Goal: Task Accomplishment & Management: Manage account settings

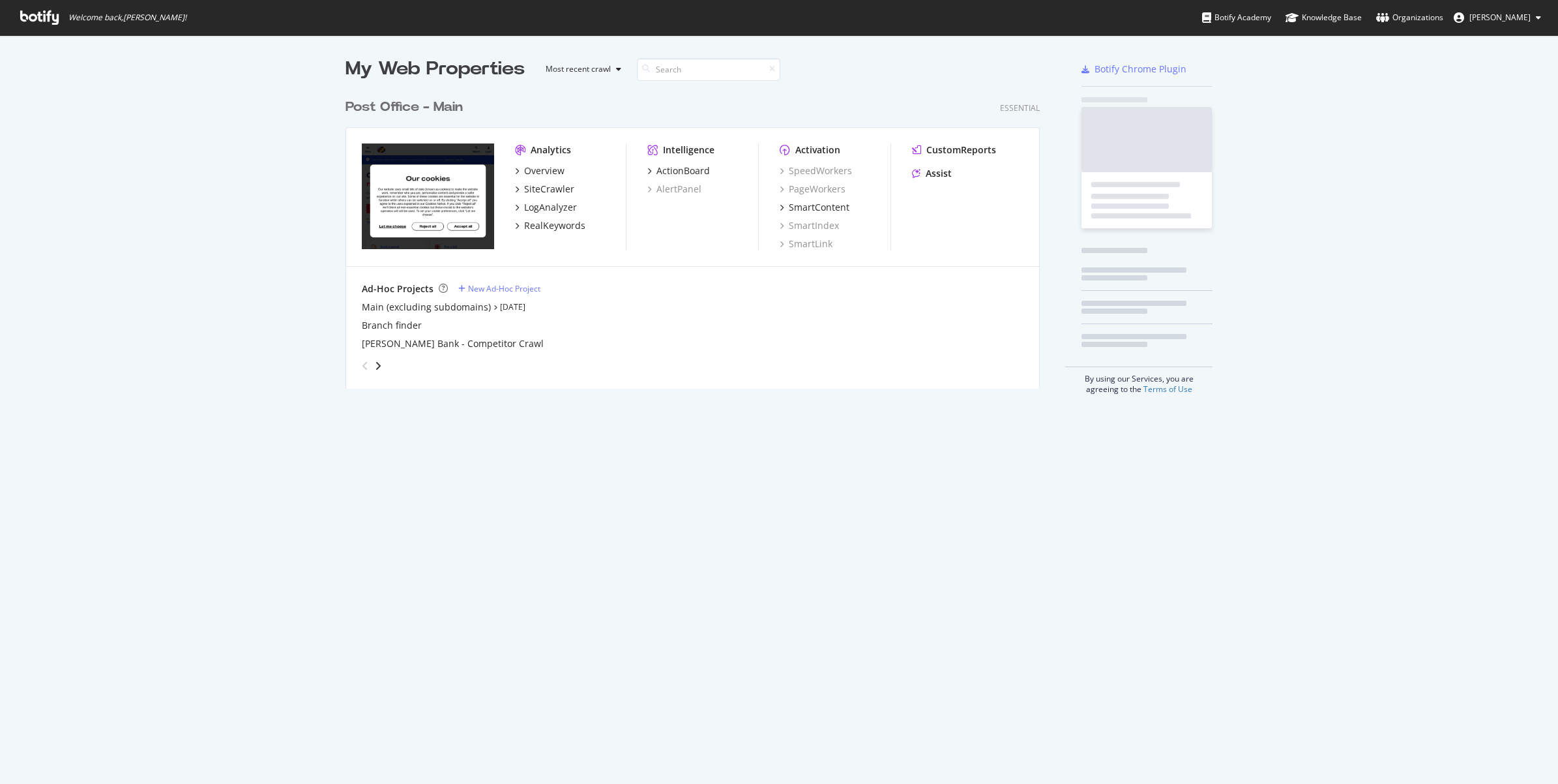
scroll to position [771, 1533]
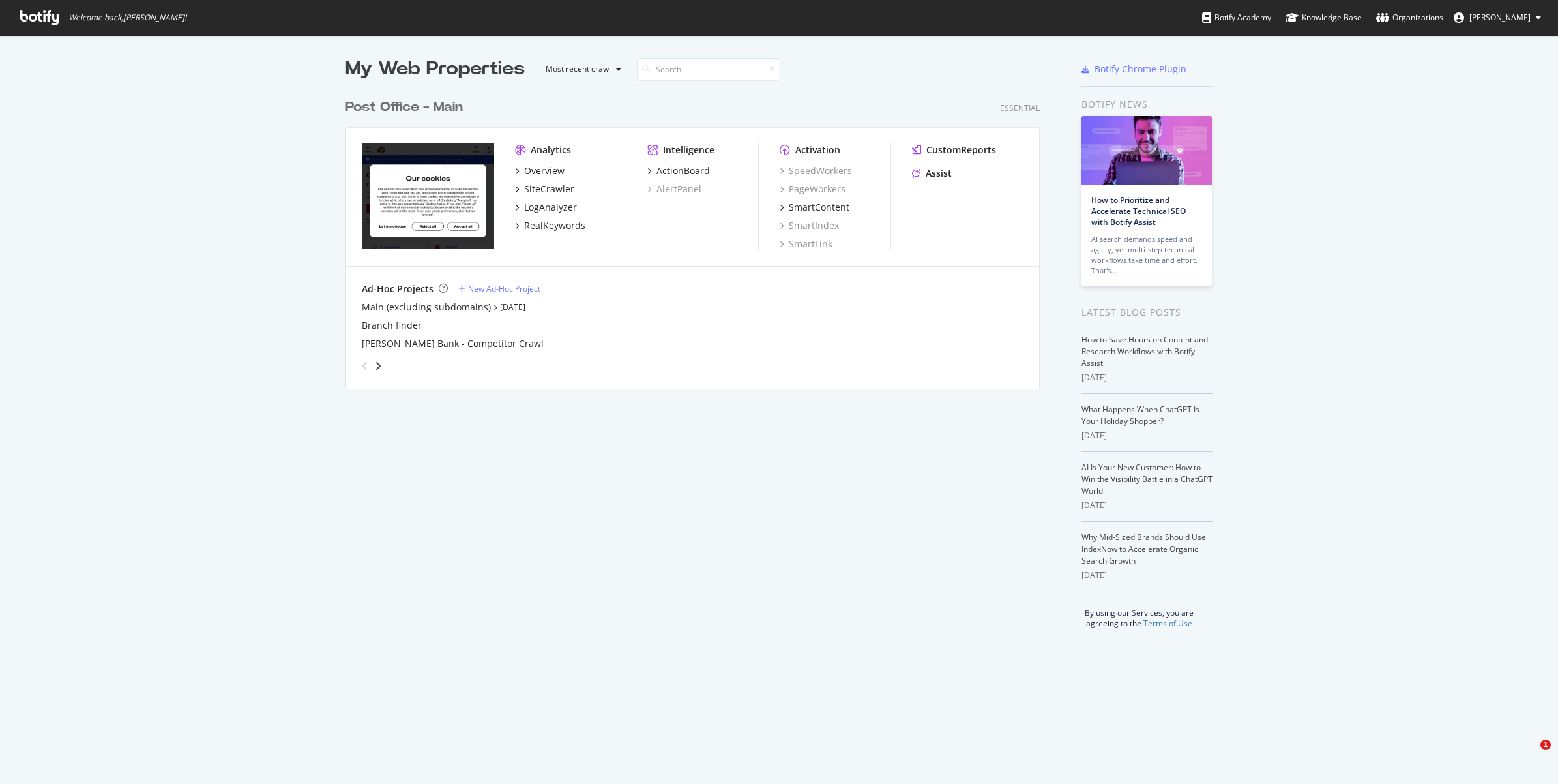
click at [212, 349] on div "My Web Properties Most recent crawl Post Office - Main Essential Analytics Over…" at bounding box center [779, 342] width 1558 height 614
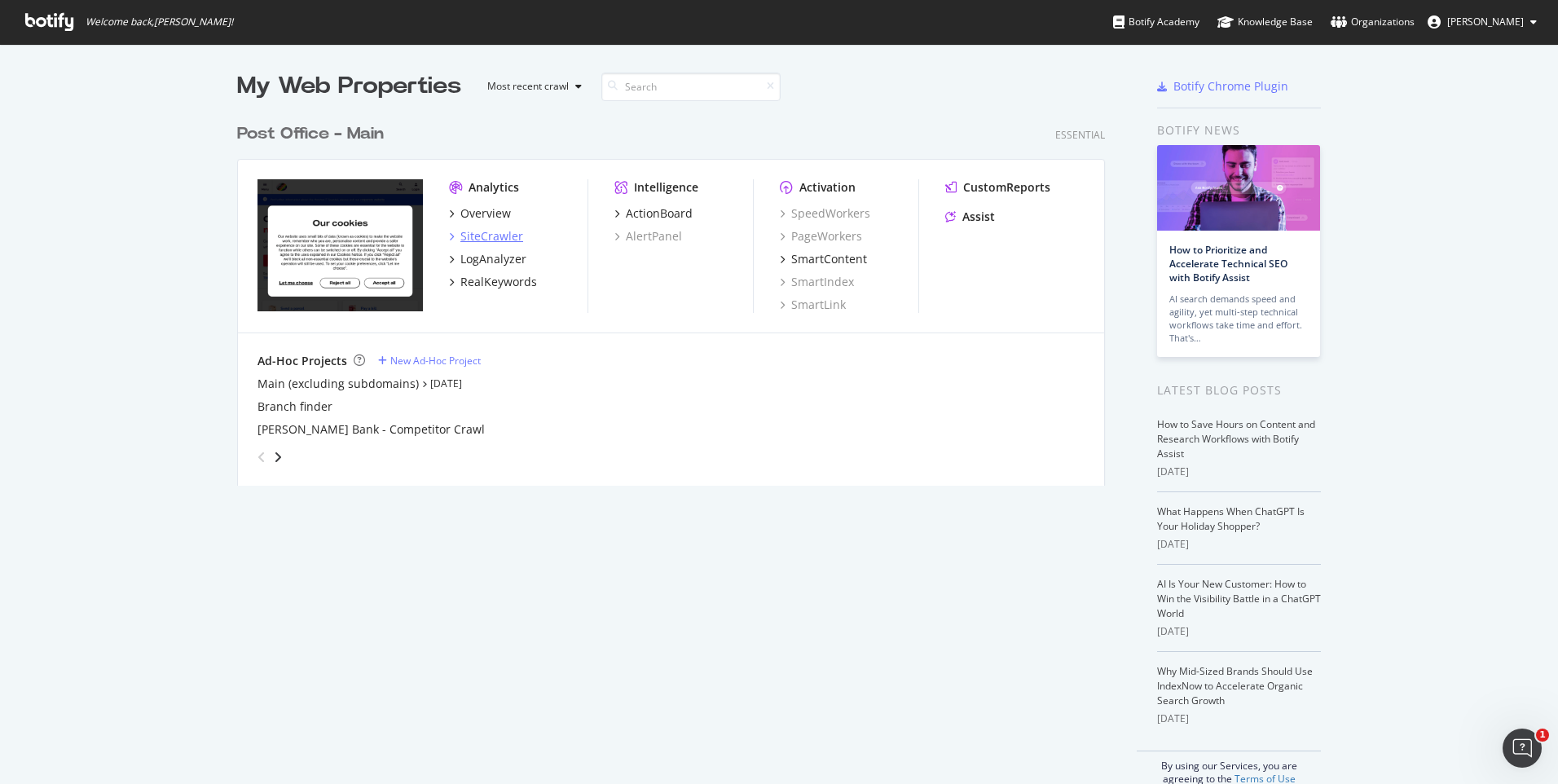
click at [493, 242] on div "SiteCrawler" at bounding box center [491, 236] width 63 height 16
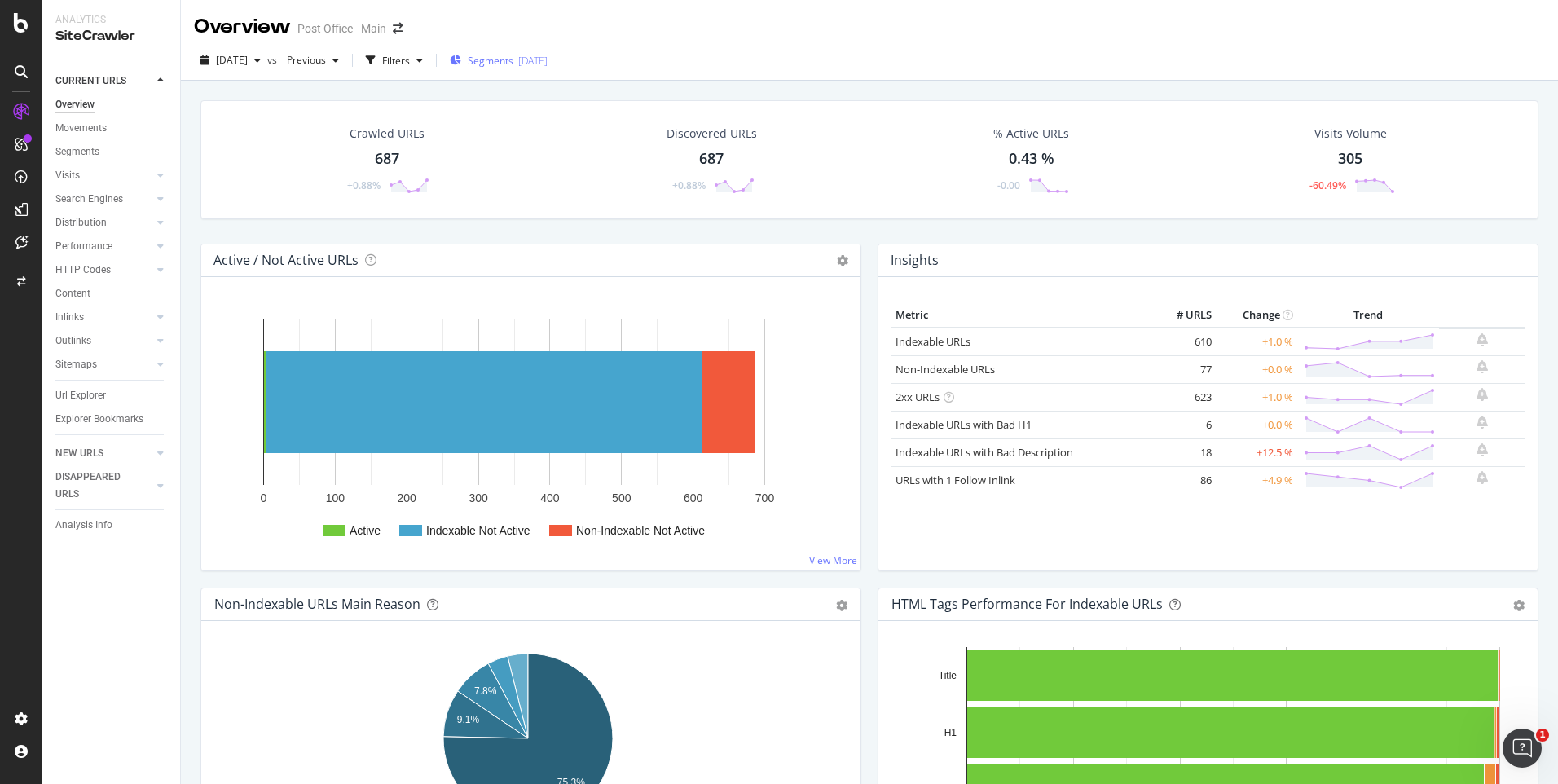
click at [514, 57] on span "Segments" at bounding box center [490, 60] width 46 height 14
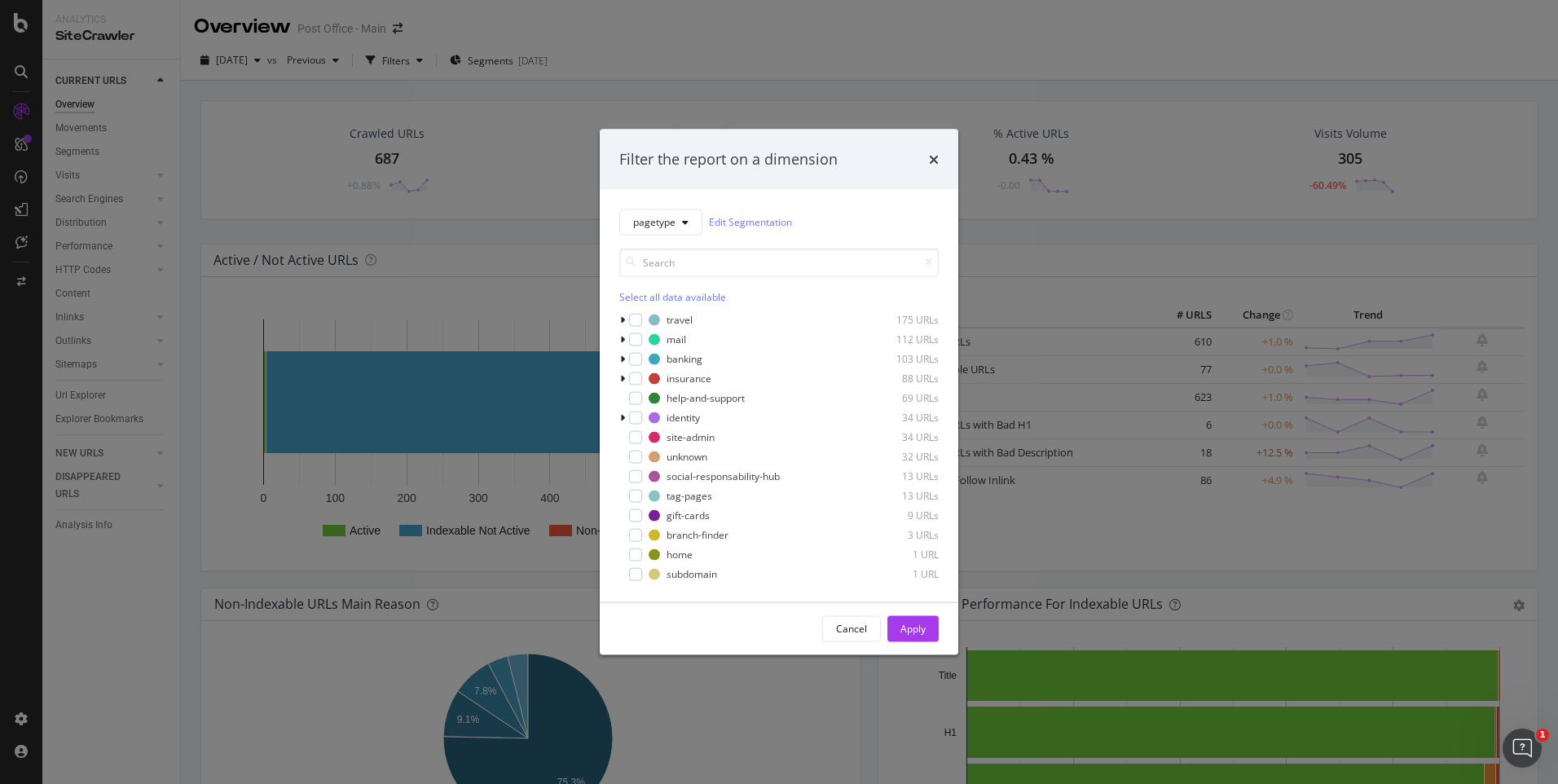
click at [927, 159] on div "Filter the report on a dimension" at bounding box center [779, 159] width 320 height 21
click at [937, 159] on icon "times" at bounding box center [934, 159] width 10 height 13
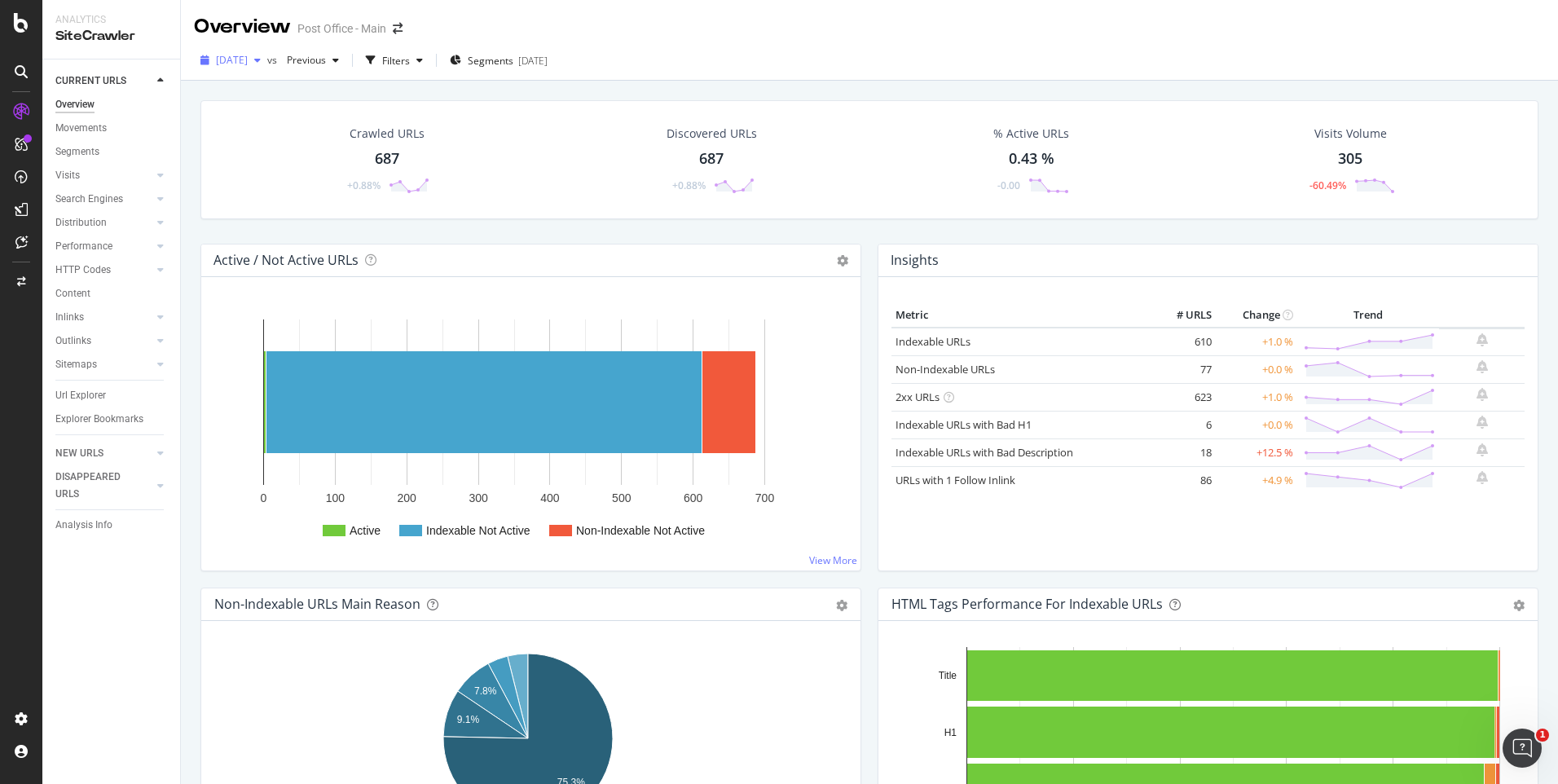
click at [267, 63] on div "button" at bounding box center [257, 60] width 19 height 10
click at [189, 151] on div "Crawled URLs 687 +0.88% Discovered URLs 687 +0.88% % Active URLs 0.43 % -0.00 V…" at bounding box center [869, 472] width 1377 height 784
click at [512, 74] on div "[DATE] vs Previous Filters Segments [DATE]" at bounding box center [869, 63] width 1377 height 33
click at [498, 56] on span "Segments" at bounding box center [490, 60] width 46 height 14
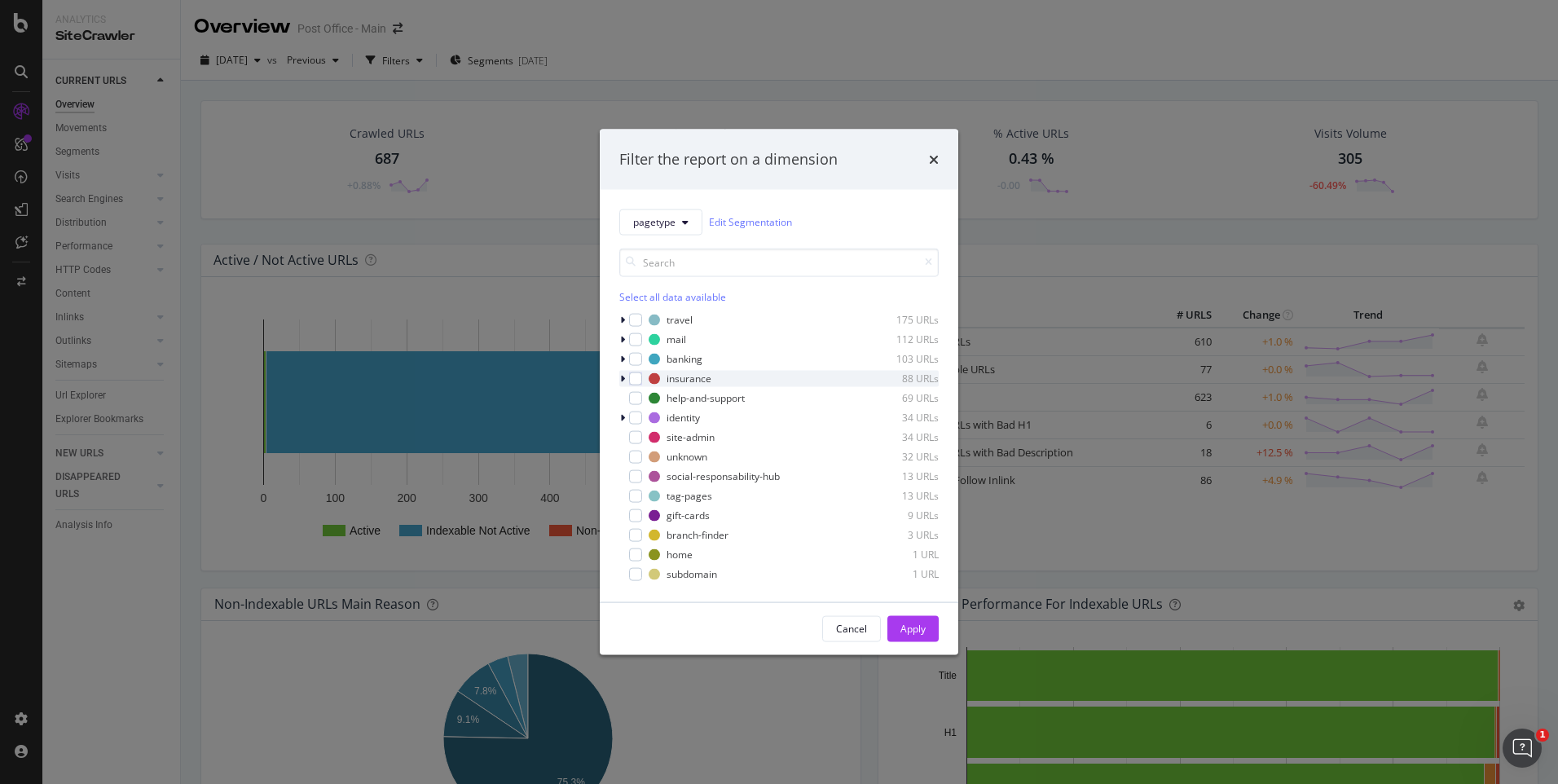
click at [621, 381] on icon "modal" at bounding box center [623, 378] width 5 height 10
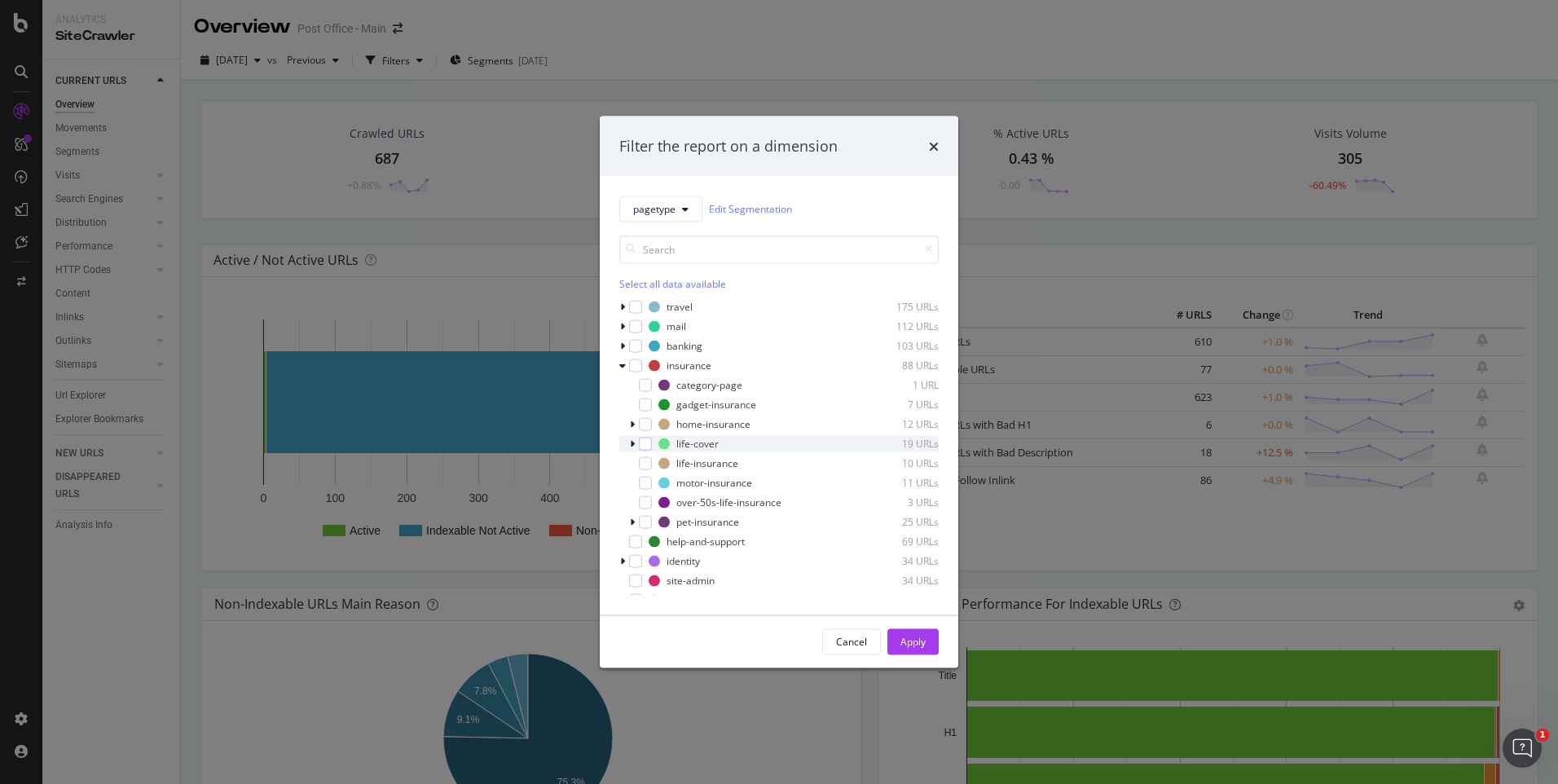
click at [632, 442] on icon "modal" at bounding box center [633, 443] width 5 height 10
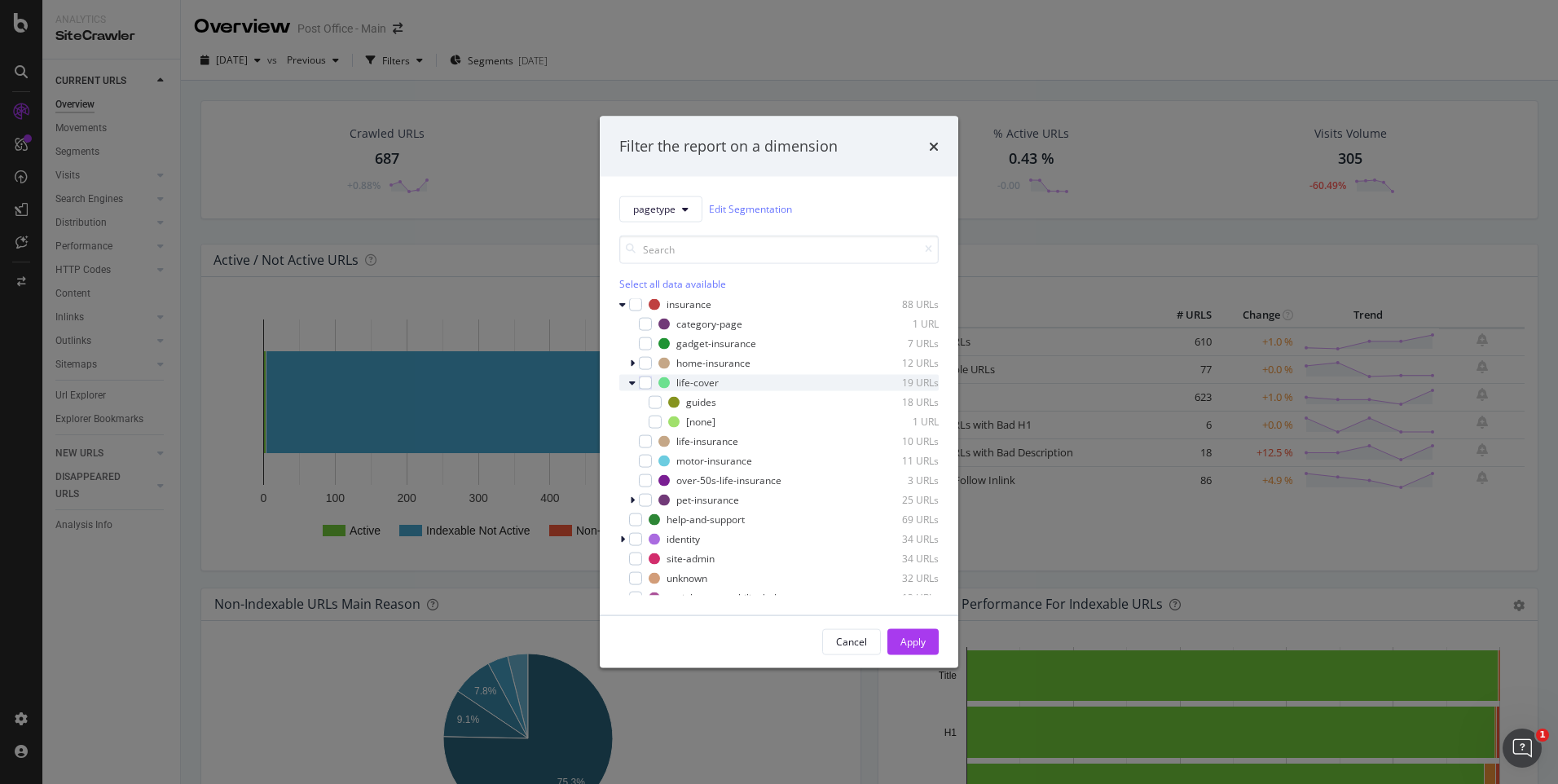
scroll to position [62, 0]
click at [934, 146] on icon "times" at bounding box center [934, 146] width 10 height 13
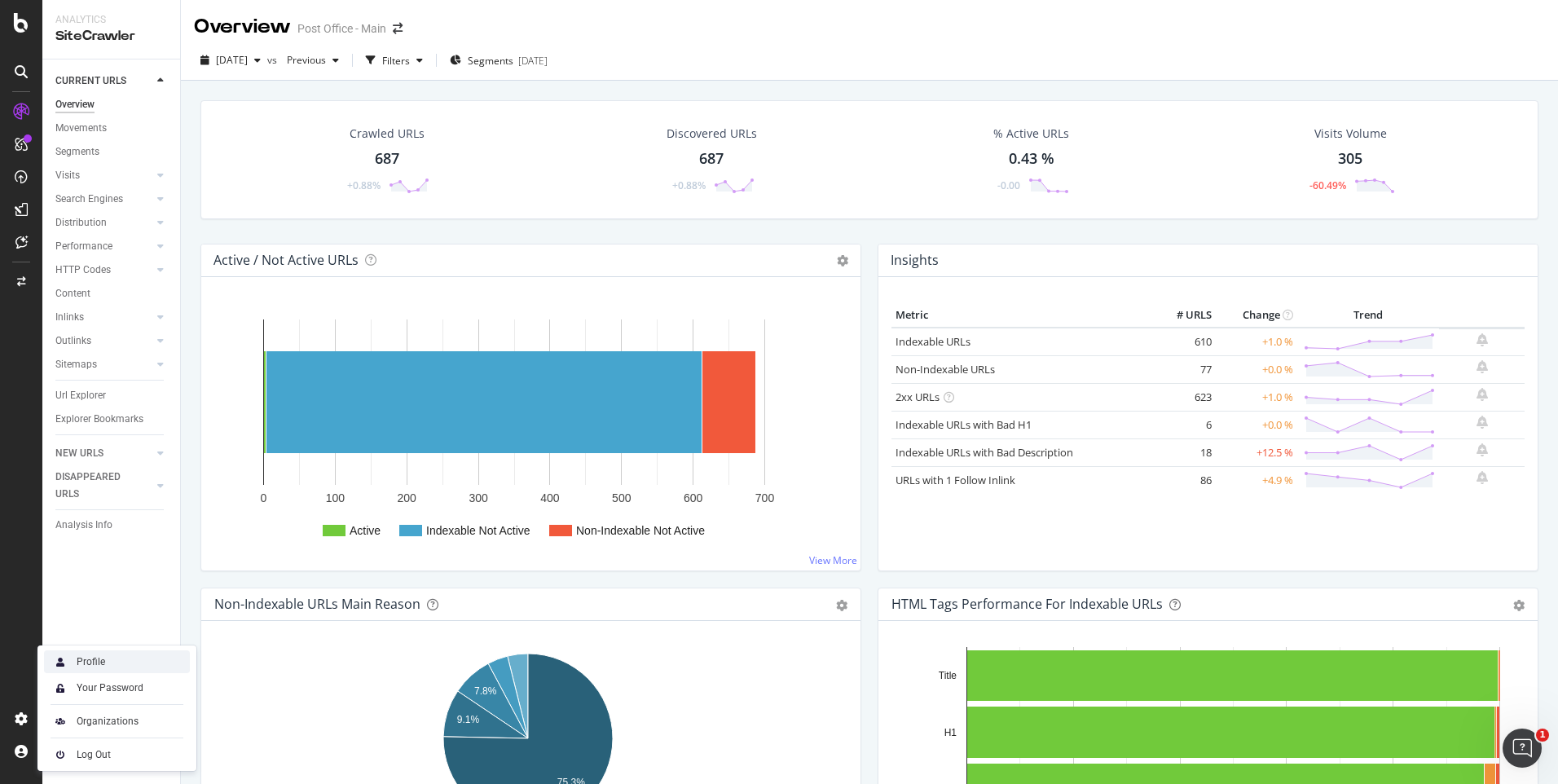
click at [97, 662] on div "Profile" at bounding box center [91, 662] width 28 height 13
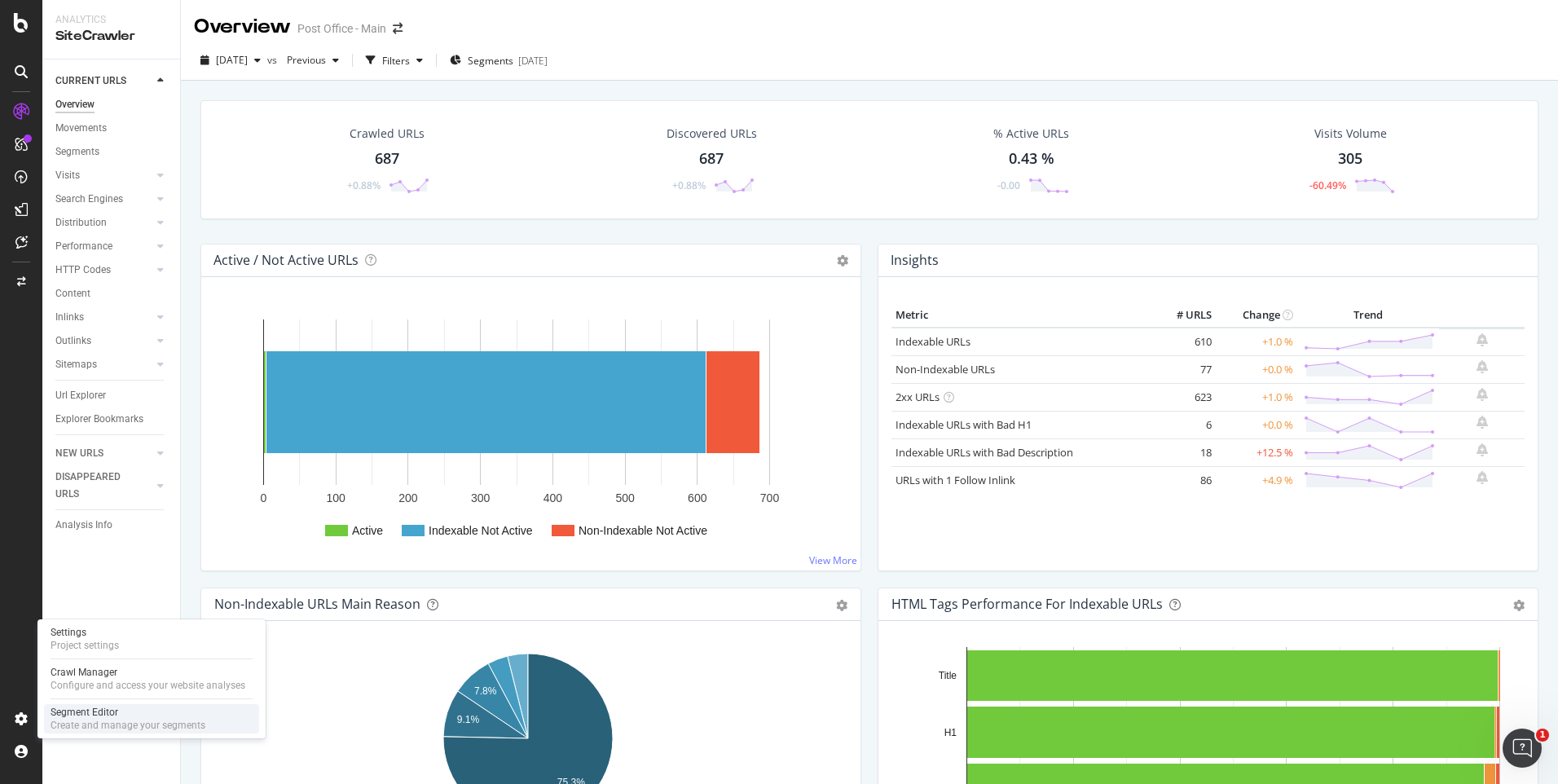
click at [138, 712] on div "Segment Editor" at bounding box center [127, 712] width 155 height 13
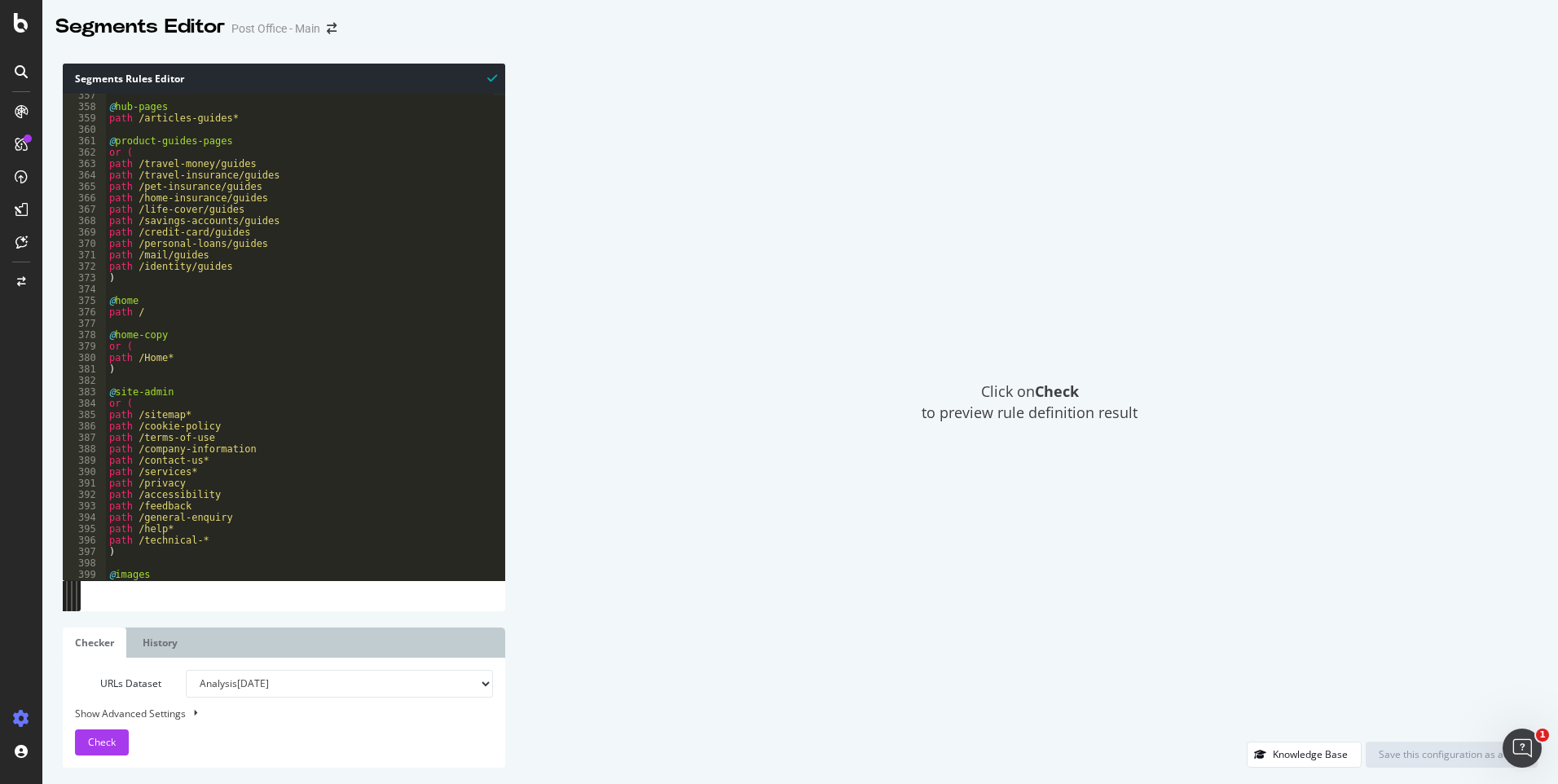
scroll to position [4123, 0]
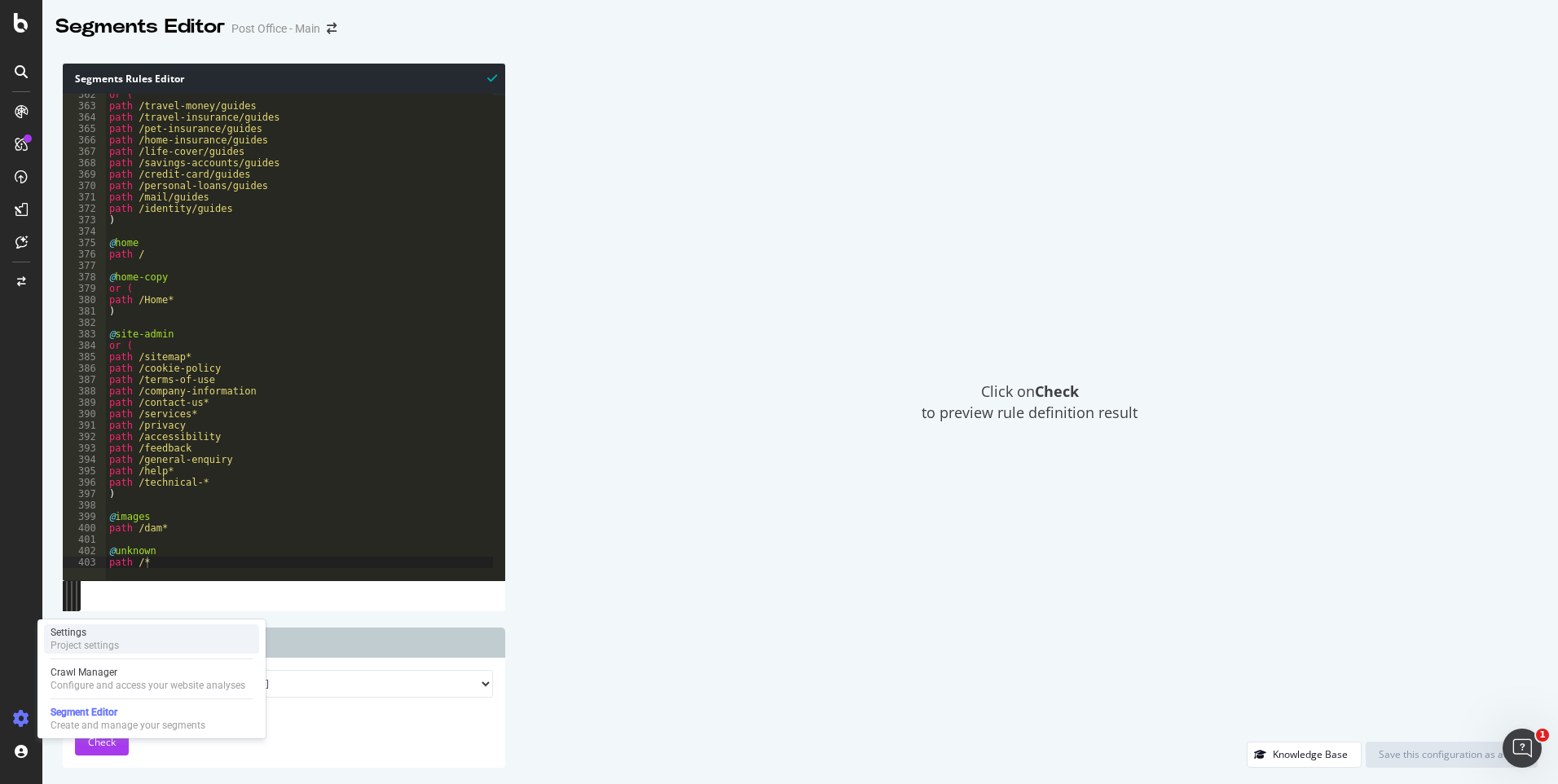
click at [86, 647] on div "Project settings" at bounding box center [85, 645] width 69 height 13
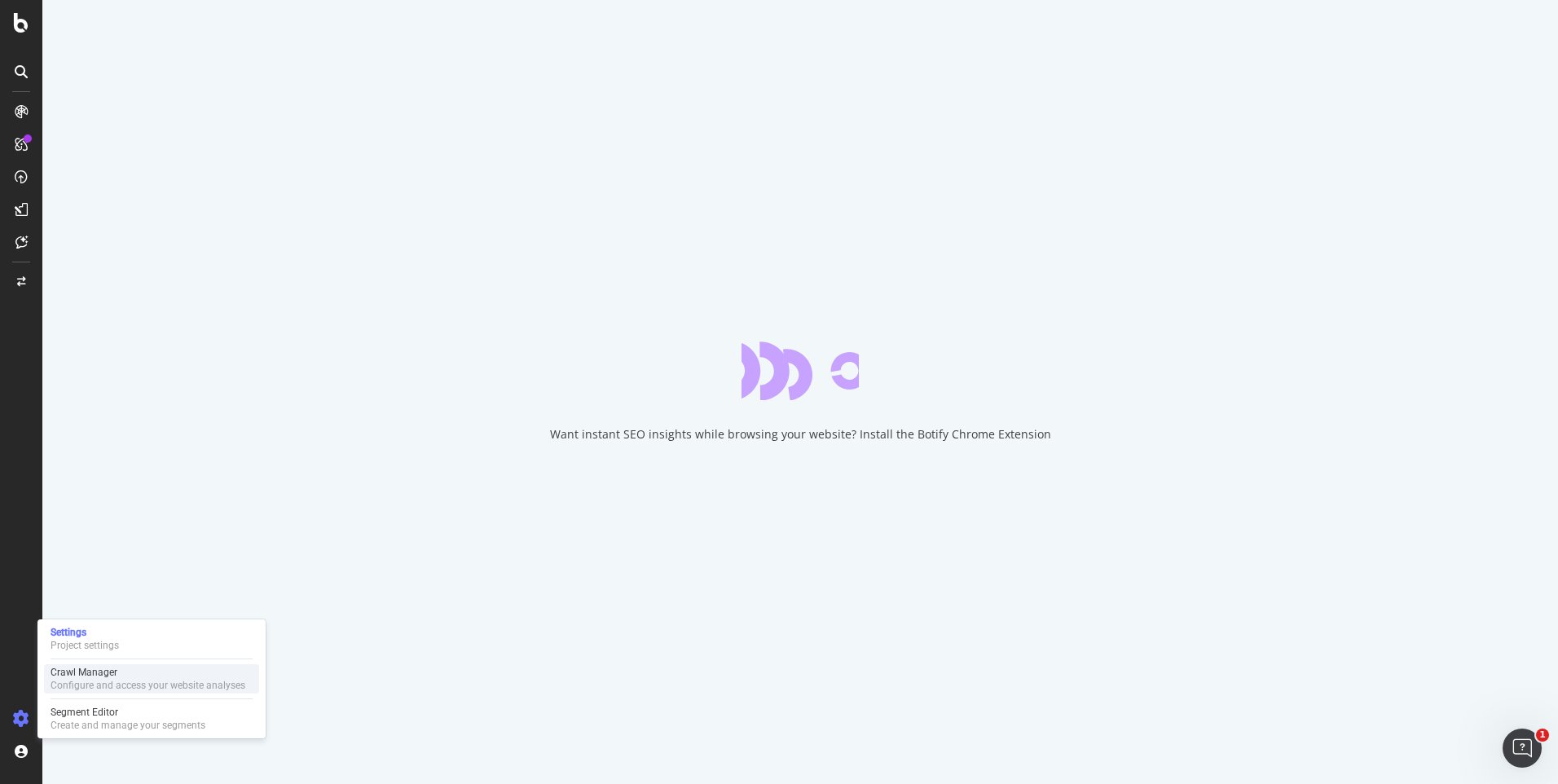
click at [130, 678] on div "Crawl Manager" at bounding box center [147, 673] width 195 height 13
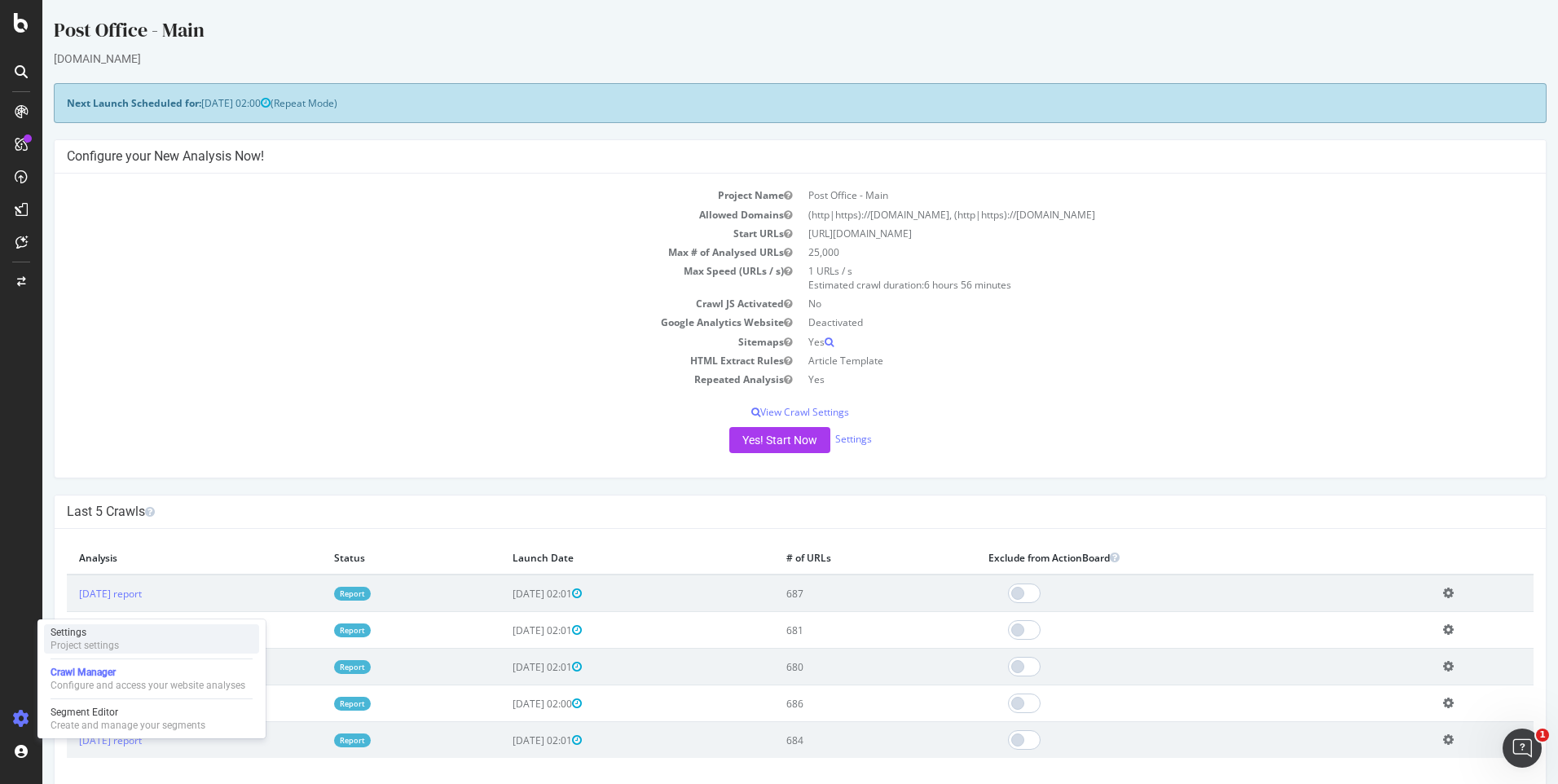
click at [83, 643] on div "Project settings" at bounding box center [85, 645] width 69 height 13
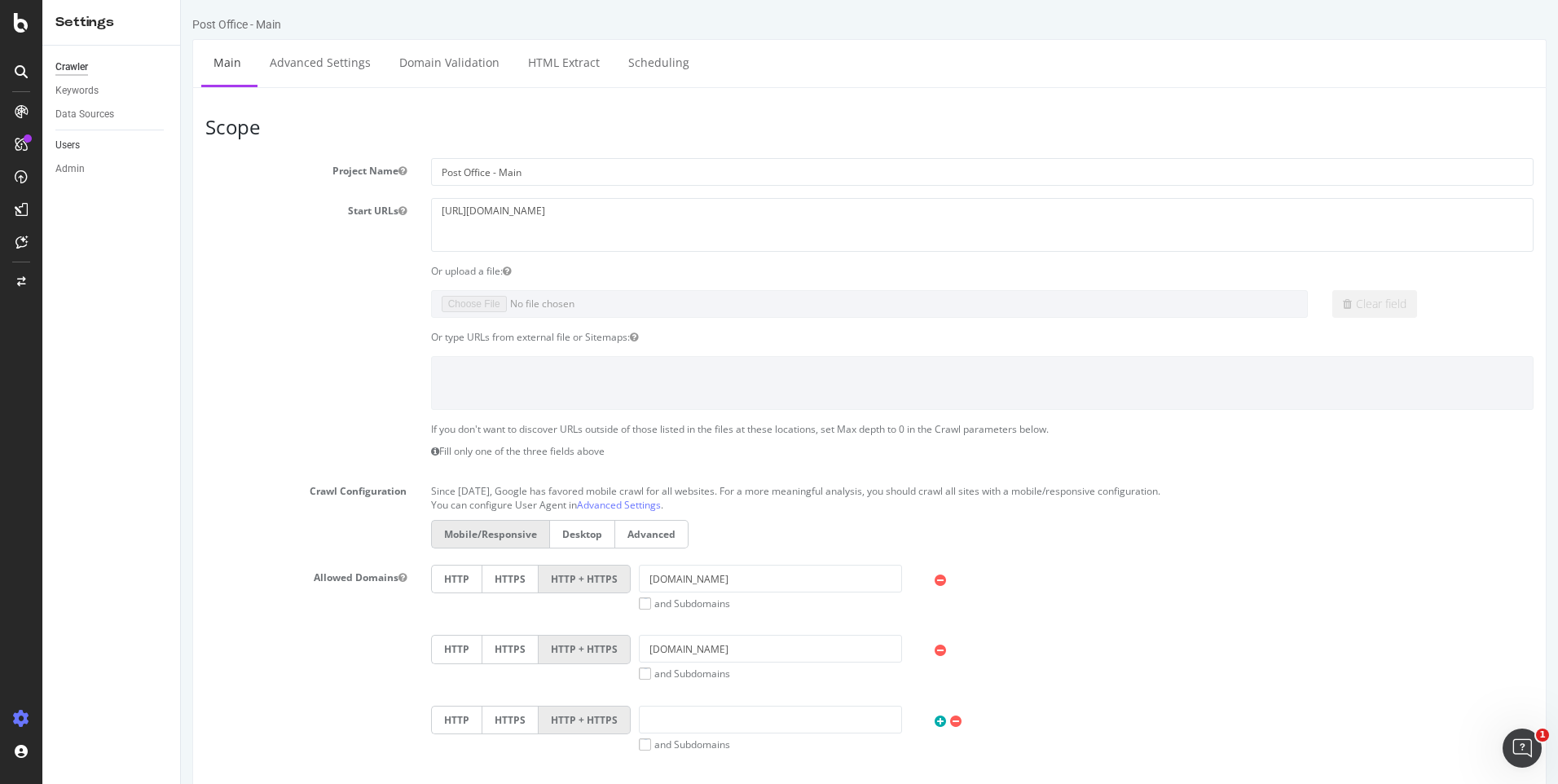
click at [89, 151] on link "Users" at bounding box center [111, 146] width 113 height 17
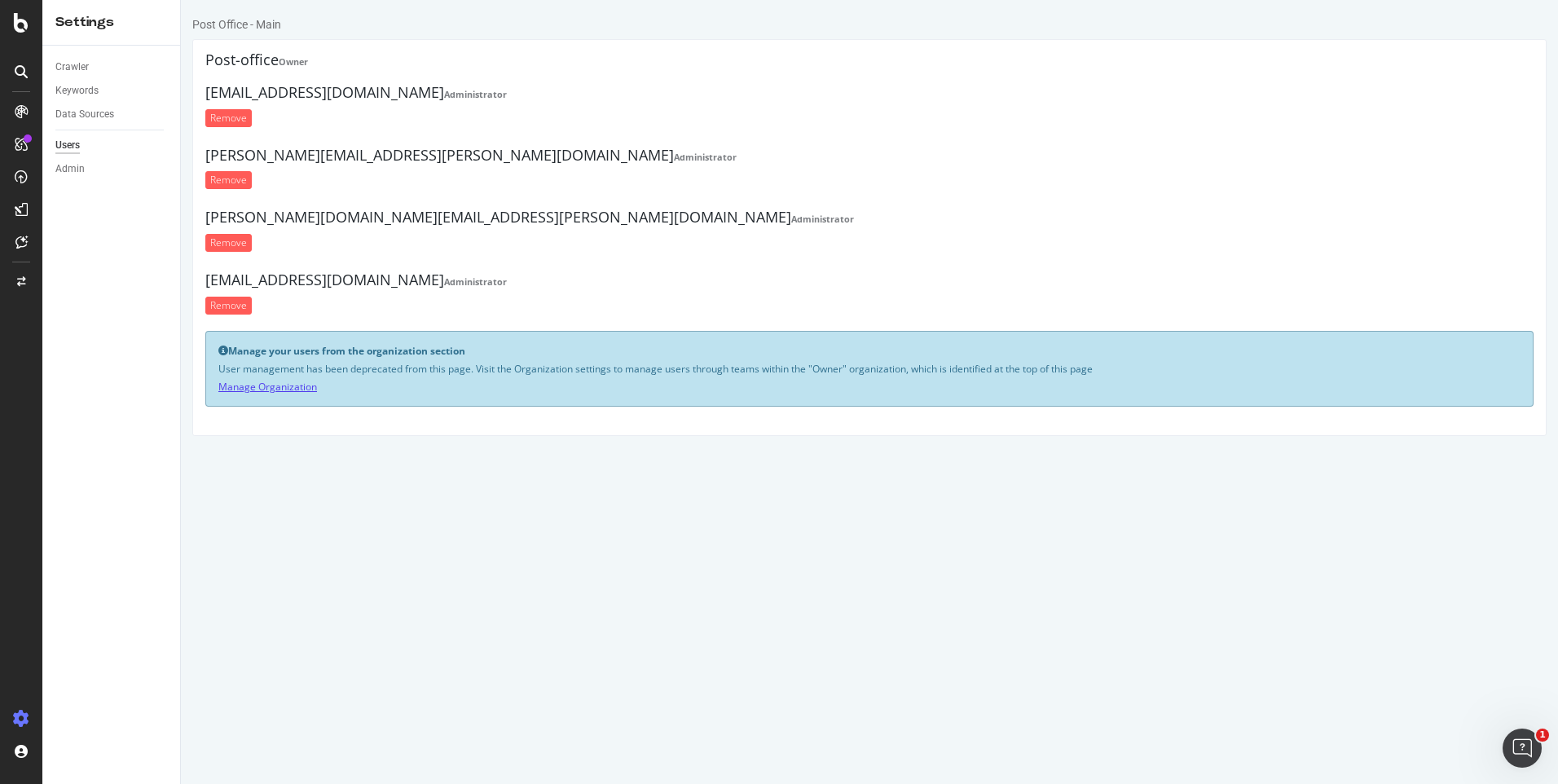
click at [251, 387] on link "Manage Organization" at bounding box center [268, 387] width 99 height 14
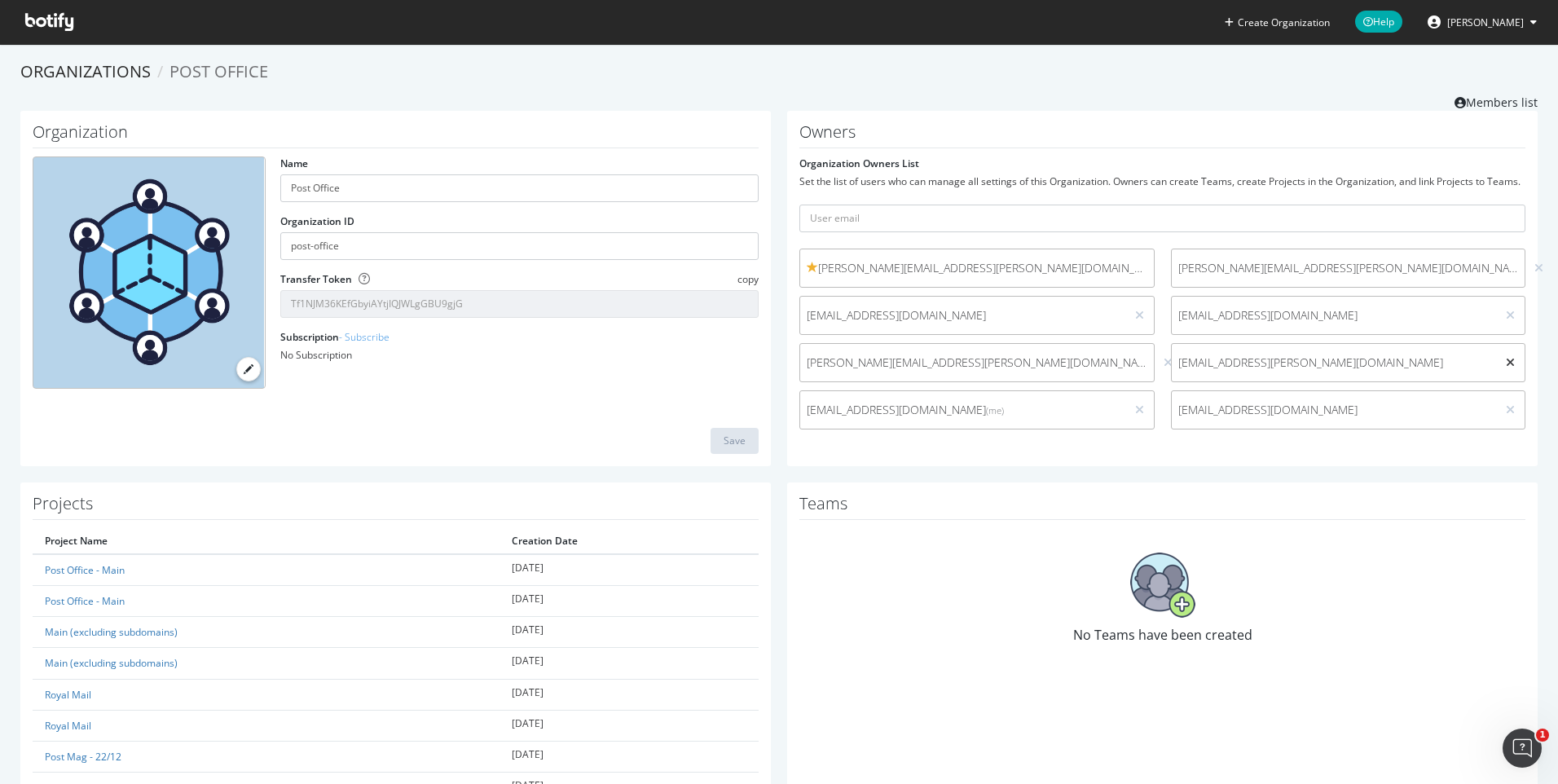
click at [1506, 368] on icon at bounding box center [1510, 363] width 9 height 12
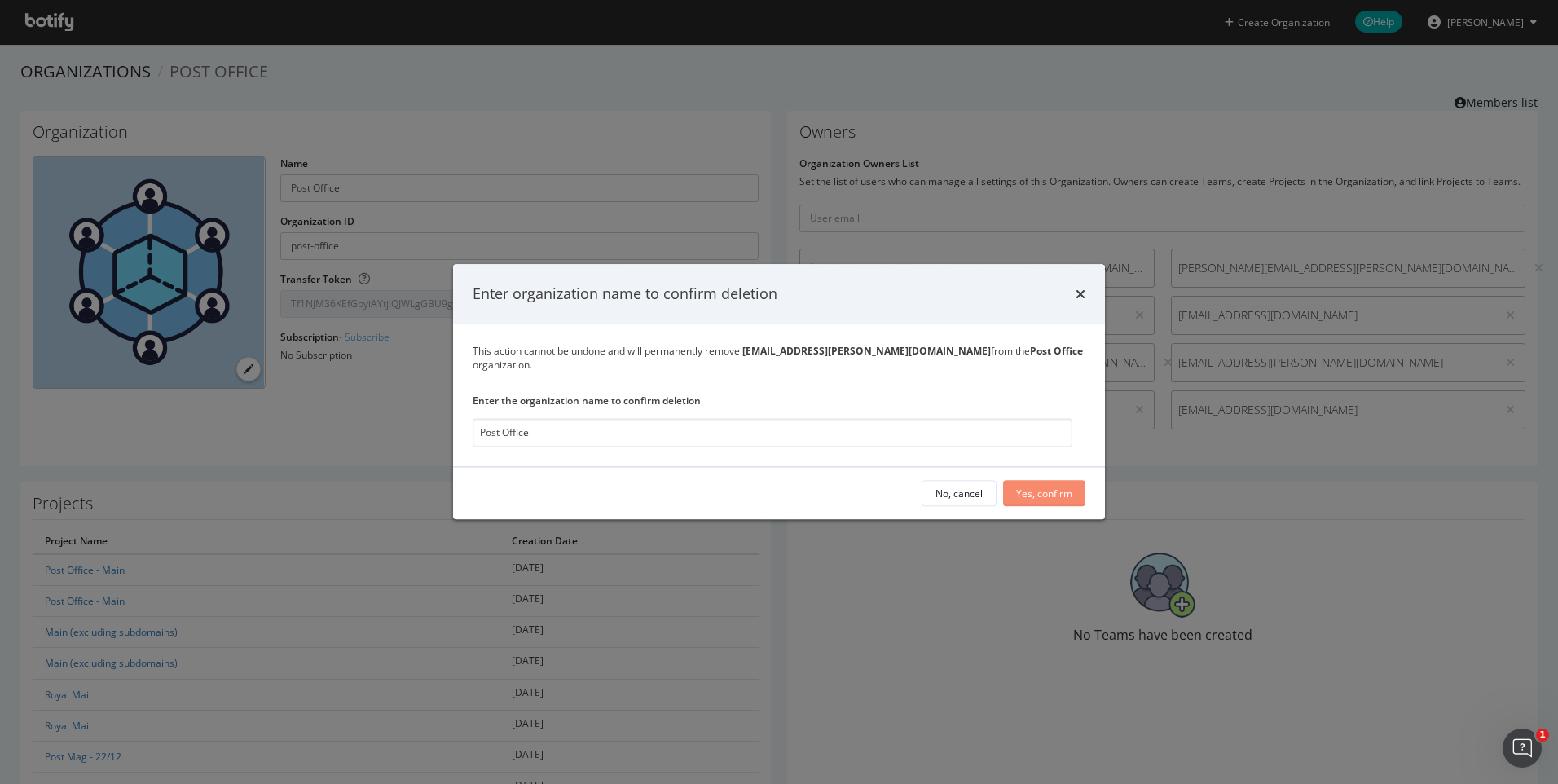
type input "Post Office"
click at [1053, 487] on div "Yes, confirm" at bounding box center [1043, 493] width 56 height 14
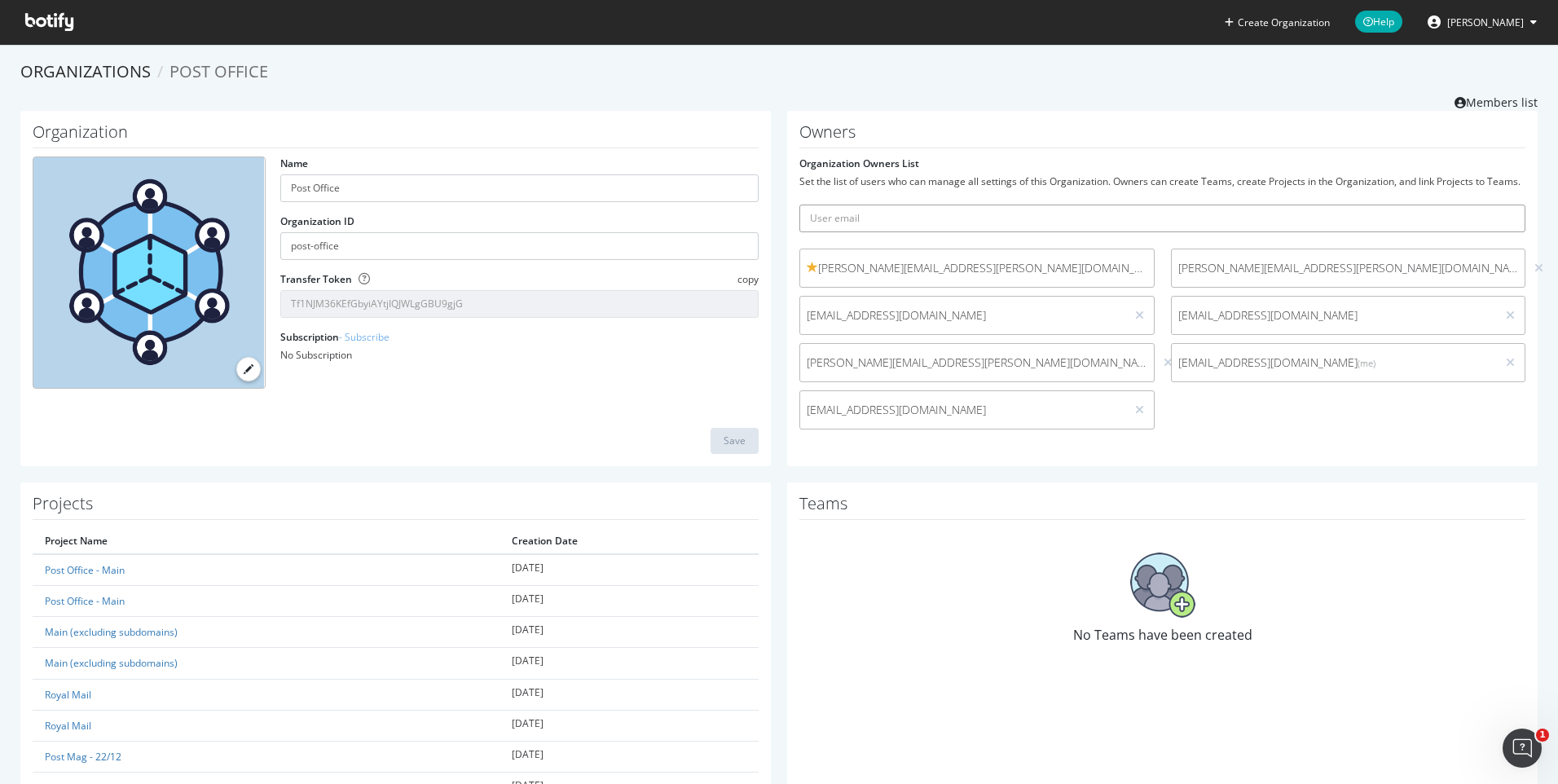
click at [898, 233] on input "text" at bounding box center [1162, 218] width 726 height 28
paste input "emre.velicangil@havasmarket.com"
type input "emre.velicangil@havasmarket.com"
click at [1508, 223] on icon "submit" at bounding box center [1514, 218] width 12 height 9
